Goal: Task Accomplishment & Management: Manage account settings

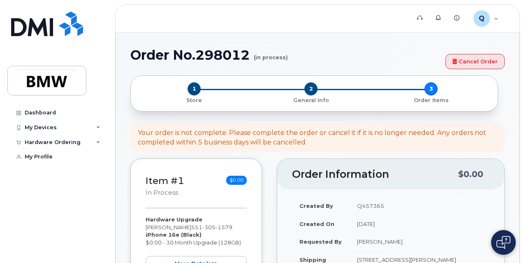
select select "eligible_for_upgrade"
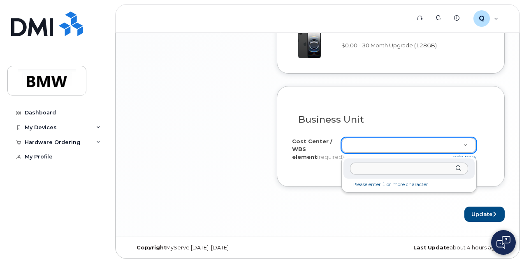
click at [372, 165] on input "text" at bounding box center [409, 168] width 118 height 12
paste input "D302.430001"
type input "D302.430001"
click at [416, 165] on input "D302.430001" at bounding box center [409, 168] width 118 height 12
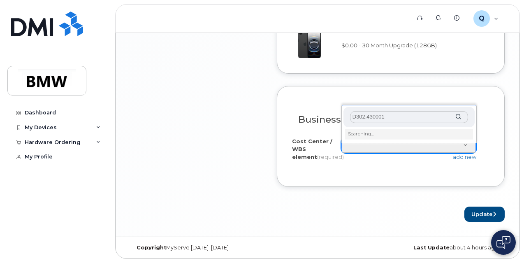
click at [392, 111] on input "D302.430001" at bounding box center [409, 117] width 118 height 12
click at [458, 114] on div "D302.430001" at bounding box center [408, 117] width 131 height 20
click at [363, 132] on li "Searching…" at bounding box center [409, 134] width 128 height 11
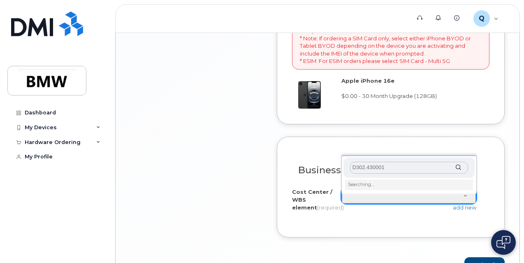
scroll to position [735, 0]
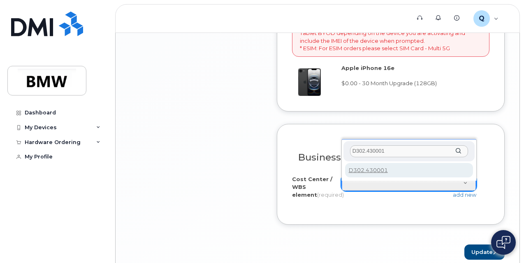
type input "D302.430001"
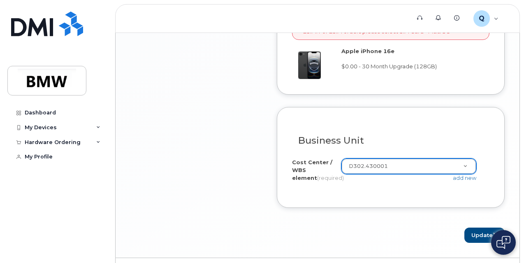
scroll to position [776, 0]
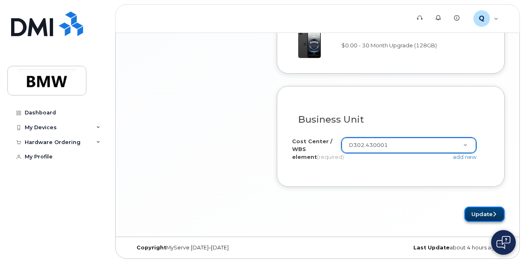
click at [489, 215] on button "Update" at bounding box center [484, 213] width 40 height 15
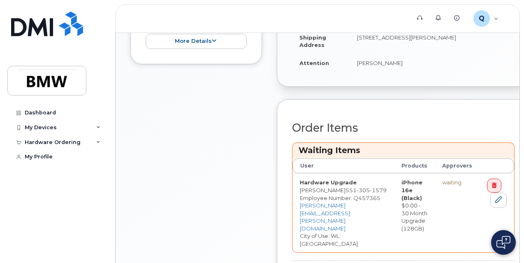
scroll to position [329, 0]
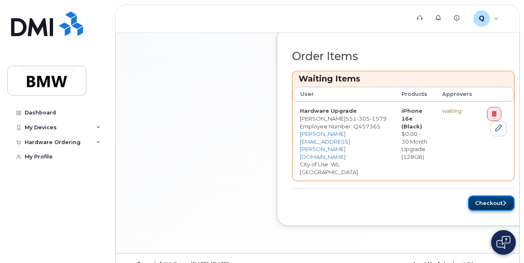
click at [493, 195] on button "Checkout" at bounding box center [491, 202] width 46 height 15
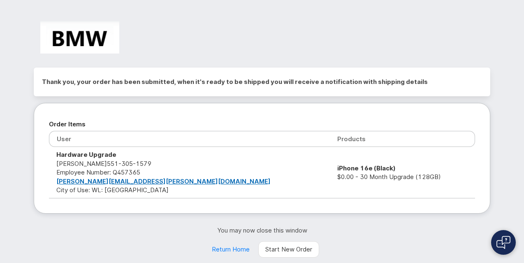
scroll to position [30, 0]
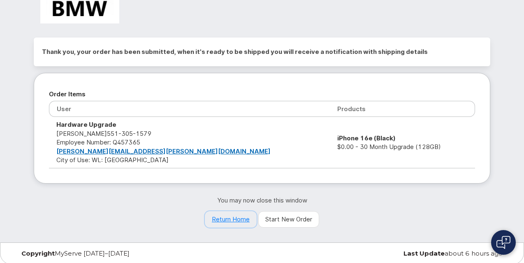
click at [234, 218] on link "Return Home" at bounding box center [231, 219] width 52 height 16
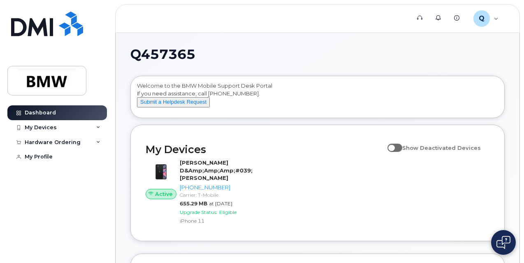
click at [318, 56] on h1 "Q457365" at bounding box center [315, 54] width 370 height 13
